Goal: Task Accomplishment & Management: Use online tool/utility

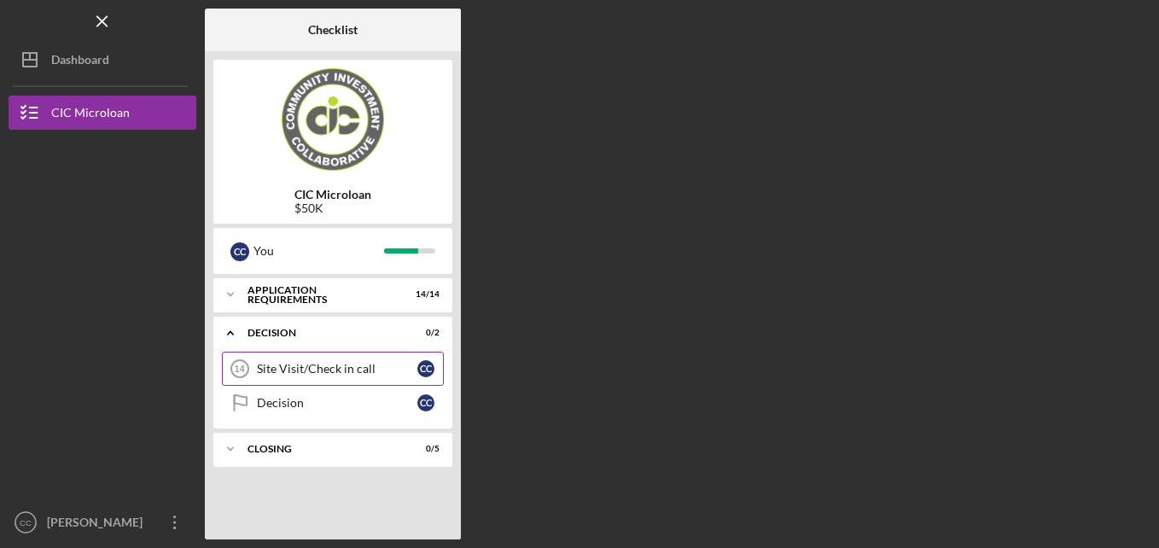
click at [318, 372] on div "Site Visit/Check in call" at bounding box center [337, 369] width 160 height 14
